Goal: Check status: Check status

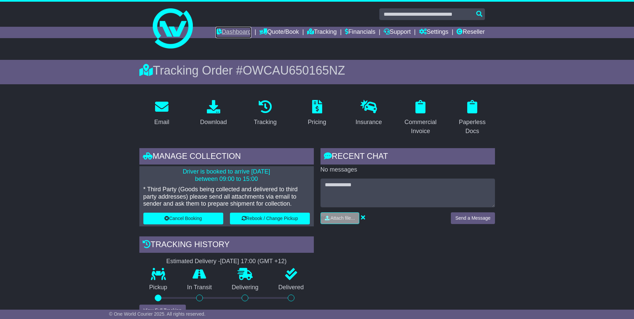
click at [221, 29] on link "Dashboard" at bounding box center [233, 32] width 36 height 11
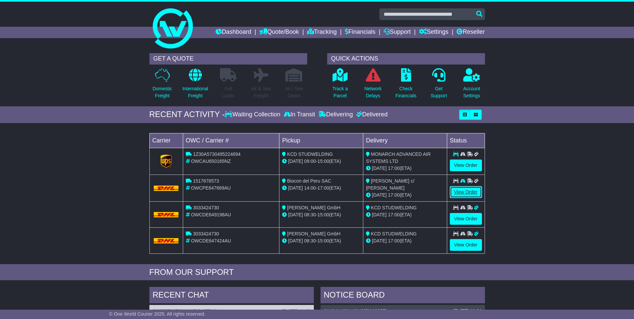
click at [467, 190] on link "View Order" at bounding box center [466, 192] width 32 height 12
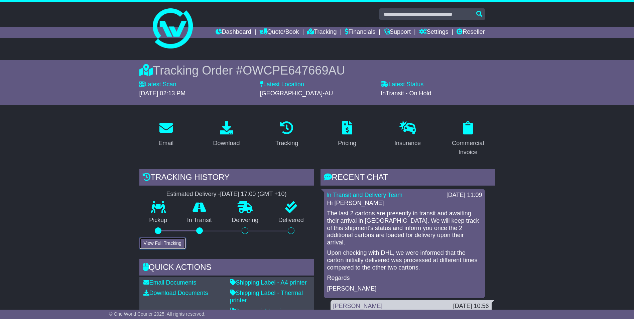
click at [167, 243] on button "View Full Tracking" at bounding box center [162, 243] width 46 height 12
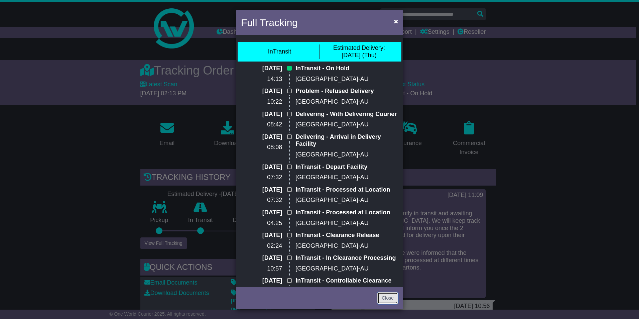
click at [386, 294] on link "Close" at bounding box center [387, 298] width 21 height 12
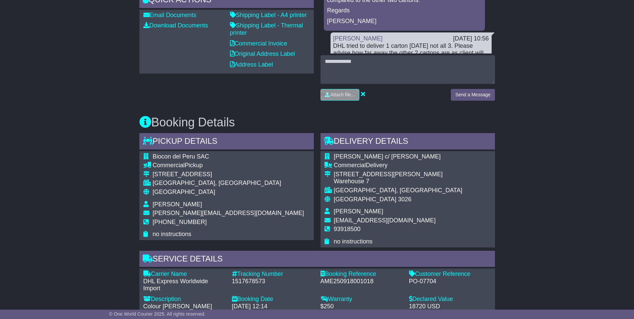
scroll to position [334, 0]
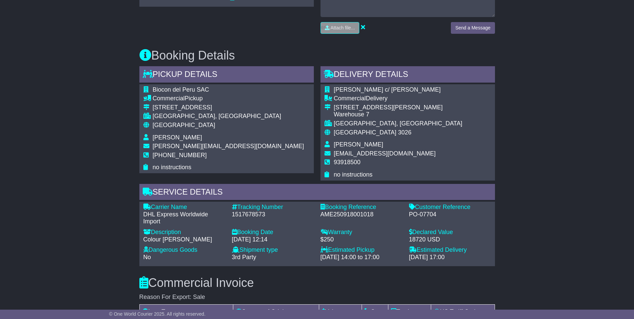
click at [243, 213] on div "1517678573" at bounding box center [273, 214] width 82 height 7
copy div "1517678573"
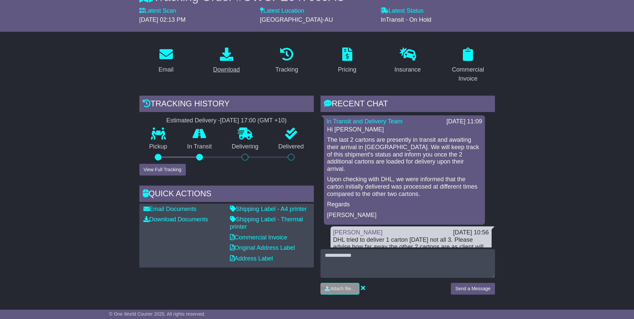
scroll to position [0, 0]
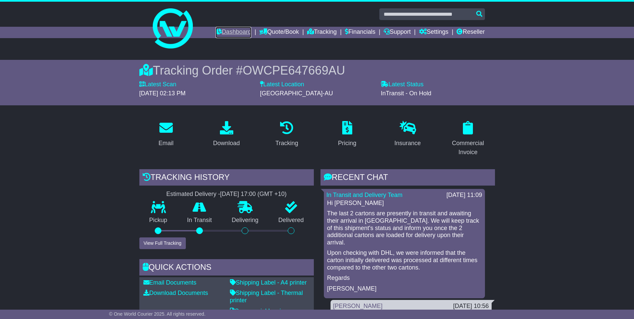
click at [231, 30] on link "Dashboard" at bounding box center [233, 32] width 36 height 11
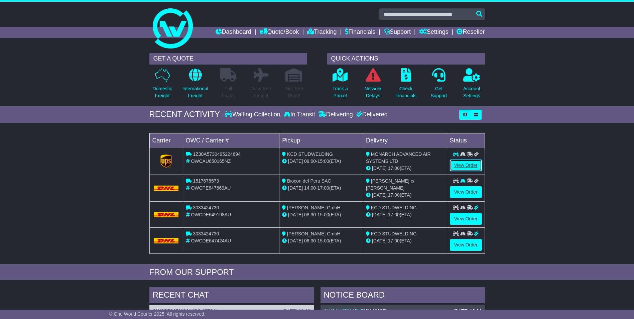
click at [462, 164] on link "View Order" at bounding box center [466, 165] width 32 height 12
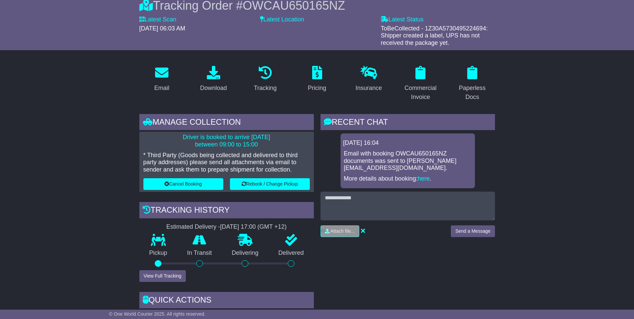
scroll to position [67, 0]
